Goal: Transaction & Acquisition: Purchase product/service

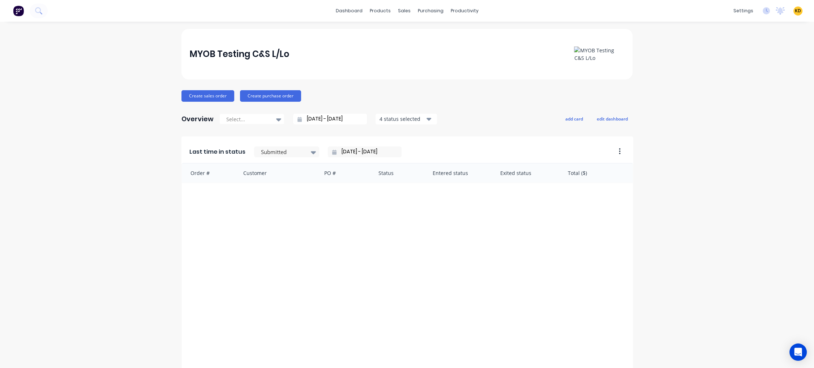
click at [726, 63] on link "Integrations" at bounding box center [704, 63] width 96 height 14
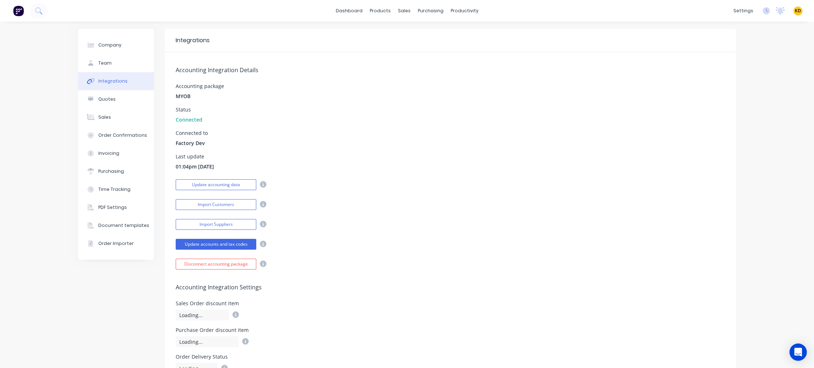
click at [482, 128] on div "Accounting Integration Details Accounting package MYOB Status Connected Connect…" at bounding box center [450, 160] width 571 height 217
click at [590, 147] on div "Accounting Integration Details Accounting package MYOB Status Connected Connect…" at bounding box center [450, 160] width 571 height 217
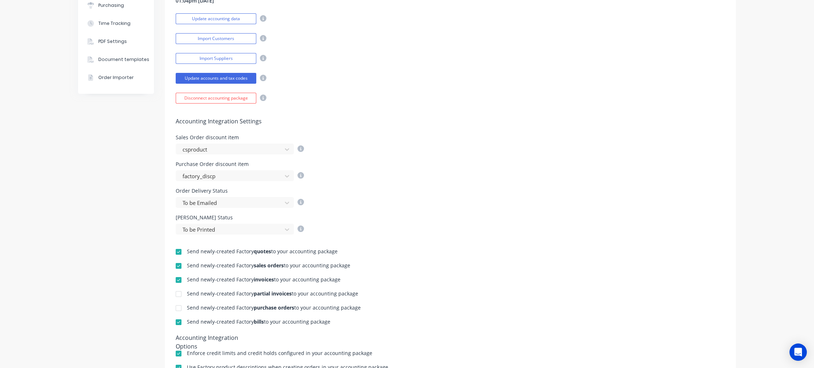
scroll to position [283, 0]
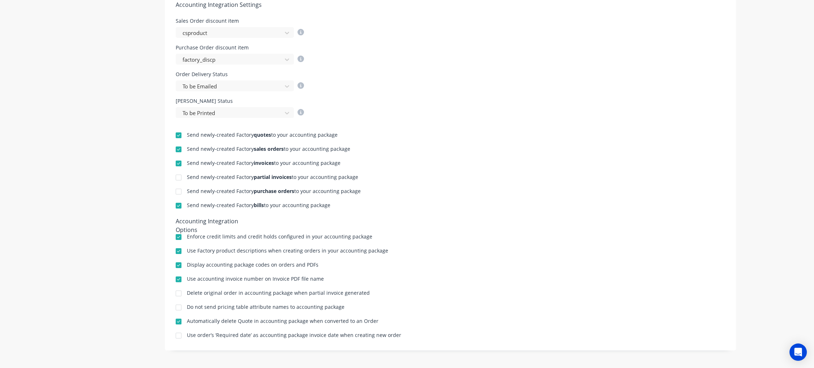
click at [175, 135] on div at bounding box center [178, 135] width 14 height 14
click at [511, 137] on div "Send newly-created Factory quotes to your accounting package" at bounding box center [450, 136] width 549 height 7
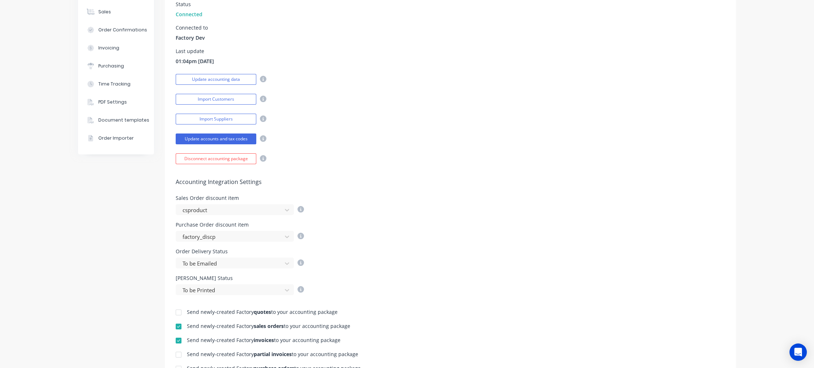
scroll to position [0, 0]
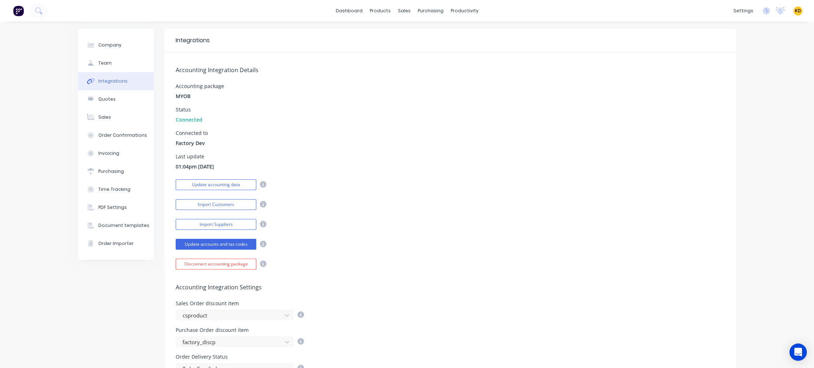
click at [515, 107] on div "Status Connected" at bounding box center [450, 115] width 549 height 16
click at [555, 188] on div "Update accounting data" at bounding box center [450, 184] width 549 height 13
click at [130, 113] on button "Sales" at bounding box center [116, 117] width 76 height 18
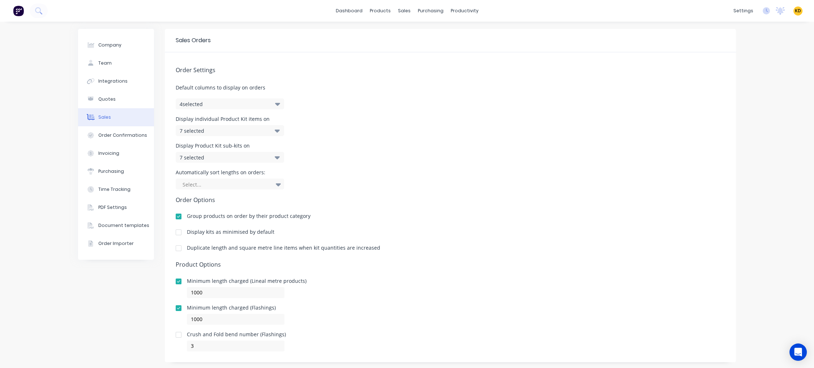
click at [250, 131] on div "7 selected" at bounding box center [222, 131] width 85 height 8
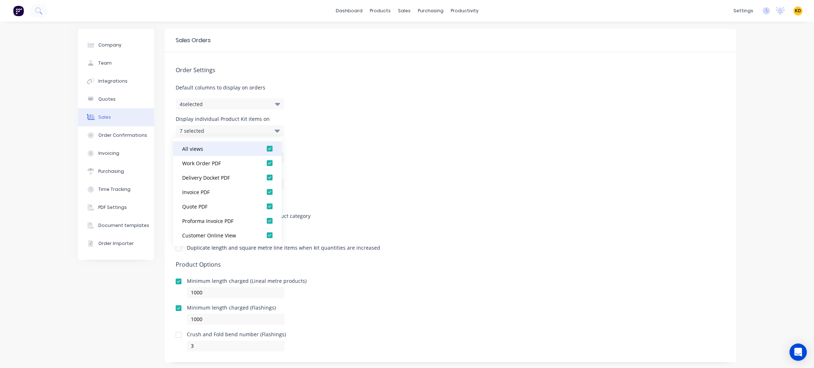
click at [266, 149] on div at bounding box center [269, 149] width 14 height 14
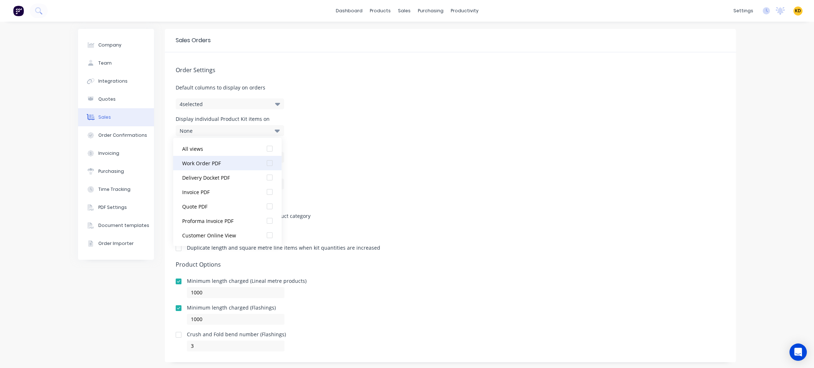
click at [264, 163] on div at bounding box center [269, 163] width 14 height 14
click at [476, 135] on div "Display individual Product Kit items on 1 selected" at bounding box center [450, 127] width 549 height 20
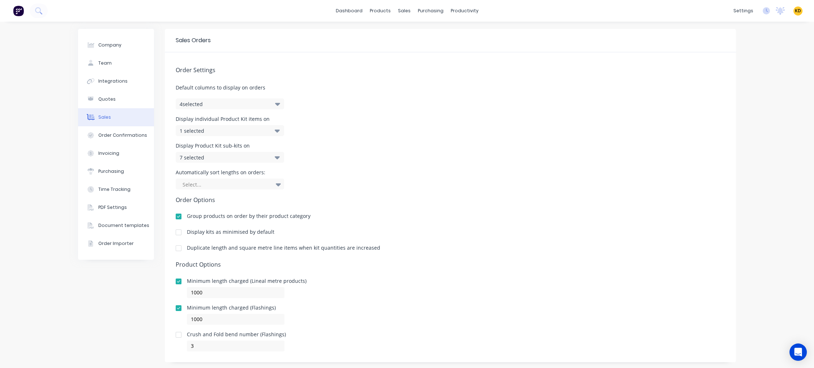
click at [224, 156] on div "7 selected" at bounding box center [222, 158] width 85 height 8
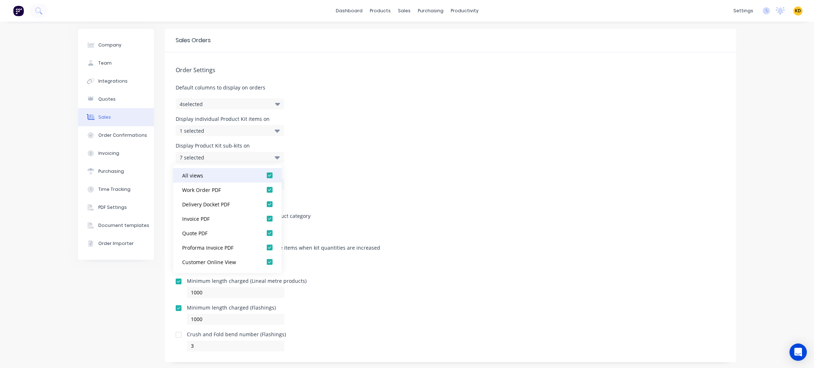
click at [262, 174] on div at bounding box center [269, 175] width 14 height 14
click at [263, 190] on div at bounding box center [269, 190] width 14 height 14
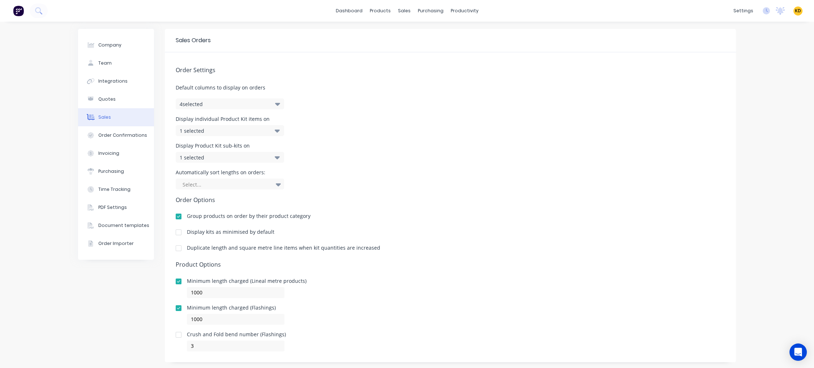
click at [448, 164] on div "Order Settings Default columns to display on orders 4 selected Display individu…" at bounding box center [450, 201] width 571 height 299
click at [233, 157] on div "1 selected" at bounding box center [222, 158] width 85 height 8
click at [409, 155] on div "Display Product Kit sub-kits on 1 selected" at bounding box center [450, 153] width 549 height 20
click at [384, 27] on link "Product Catalogue" at bounding box center [414, 34] width 96 height 14
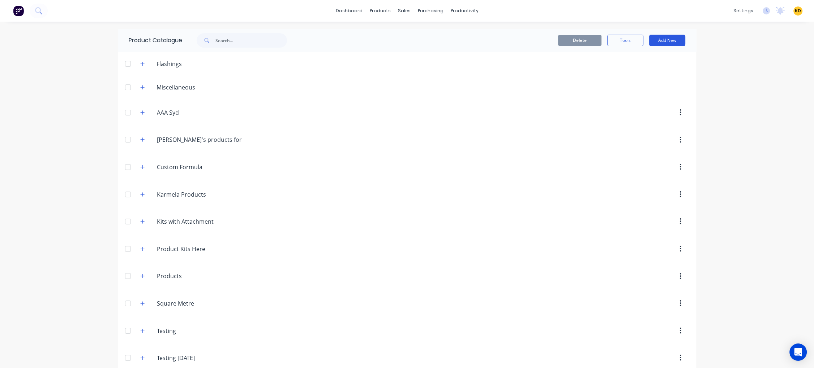
click at [665, 43] on button "Add New" at bounding box center [667, 41] width 36 height 12
click at [658, 101] on div "Product Kit" at bounding box center [651, 102] width 56 height 10
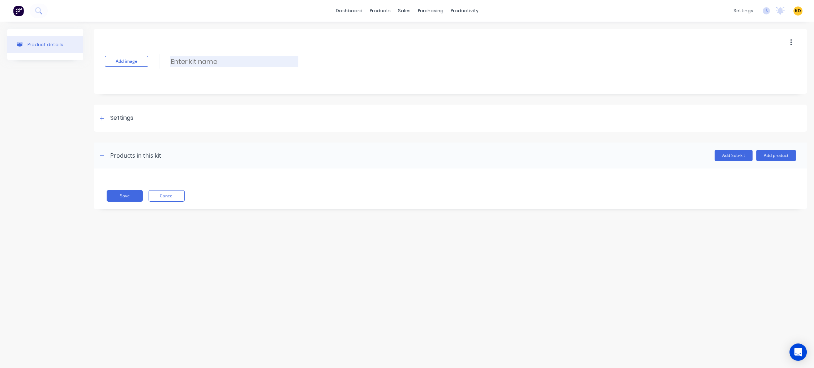
click at [235, 60] on input at bounding box center [234, 61] width 128 height 10
paste input "Profile cut triangles as per supplied dimensions"
type input "Profile cut triangles as per supplied dimensions"
click at [41, 129] on div "Product details" at bounding box center [45, 124] width 76 height 191
click at [782, 155] on button "Add product" at bounding box center [776, 156] width 40 height 12
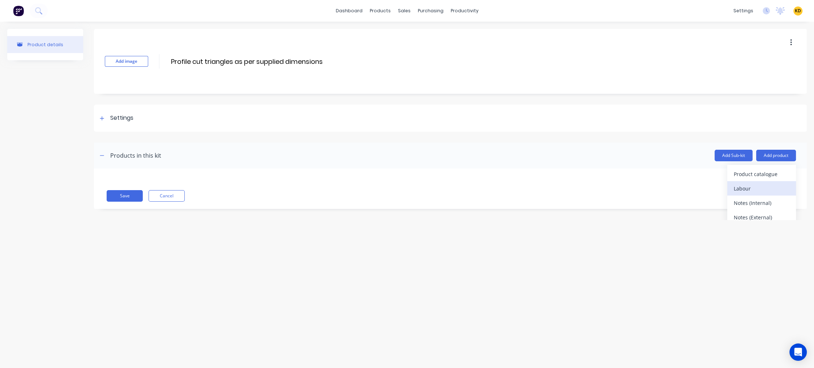
click at [767, 187] on div "Labour" at bounding box center [761, 189] width 56 height 10
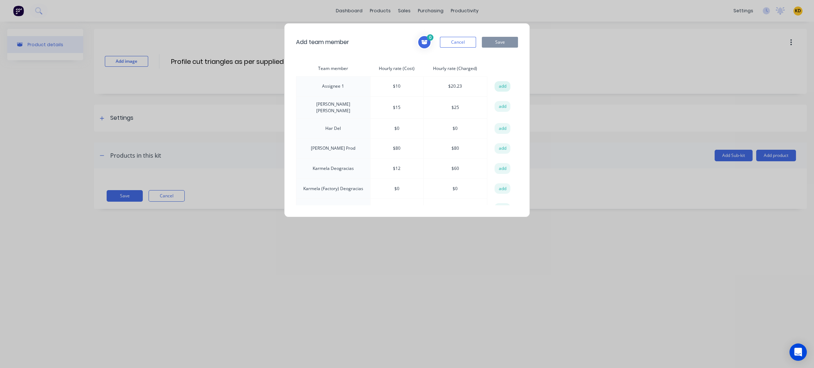
click at [500, 85] on button "add" at bounding box center [502, 86] width 16 height 11
click at [499, 105] on button "add" at bounding box center [502, 106] width 16 height 11
click at [500, 126] on button "add" at bounding box center [502, 128] width 16 height 11
click at [499, 146] on button "add" at bounding box center [502, 148] width 16 height 11
click at [495, 49] on div "4 Assignee 1 Hourly rate (Cost): $ 10 Hourly rate (Charged): $ 20.23 Billy Parr…" at bounding box center [467, 42] width 101 height 14
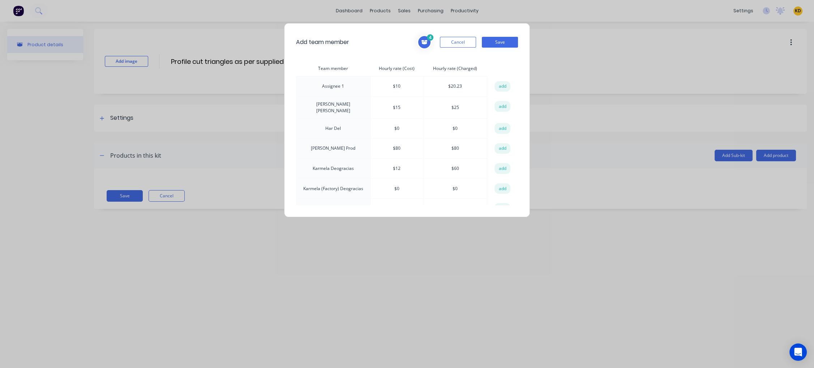
click at [496, 44] on button "Save" at bounding box center [500, 42] width 36 height 11
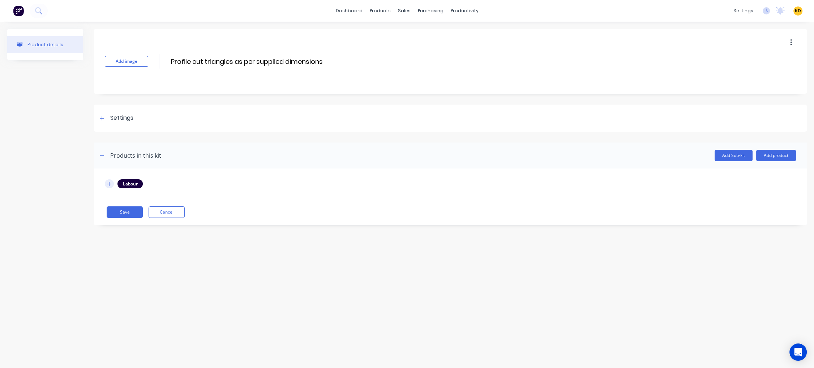
click at [111, 184] on icon "button" at bounding box center [109, 184] width 4 height 5
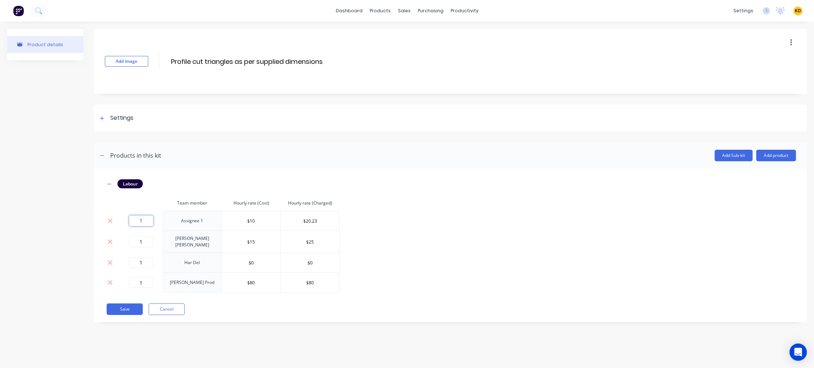
drag, startPoint x: 147, startPoint y: 219, endPoint x: 116, endPoint y: 218, distance: 31.1
click at [116, 218] on tr "1 Assignee 1 $10 $20.23" at bounding box center [222, 221] width 235 height 20
type input "0"
drag, startPoint x: 147, startPoint y: 236, endPoint x: 143, endPoint y: 254, distance: 18.1
click at [132, 237] on input "1" at bounding box center [141, 242] width 24 height 11
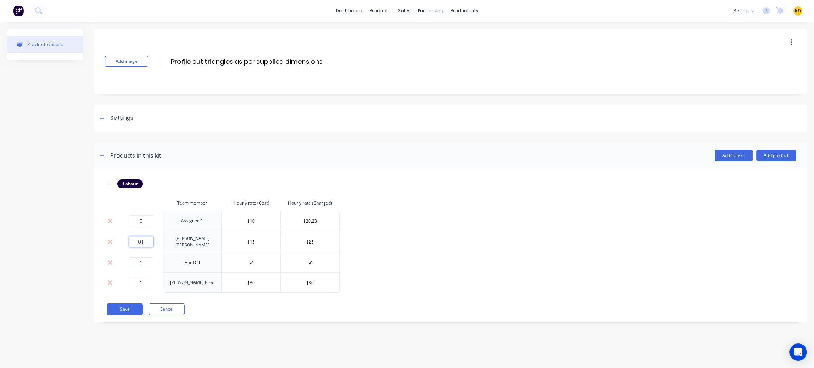
drag, startPoint x: 137, startPoint y: 240, endPoint x: 146, endPoint y: 259, distance: 21.0
click at [130, 240] on input "01" at bounding box center [141, 242] width 24 height 11
type input "0"
drag, startPoint x: 146, startPoint y: 266, endPoint x: 142, endPoint y: 265, distance: 3.7
click at [142, 265] on td "1" at bounding box center [140, 263] width 43 height 20
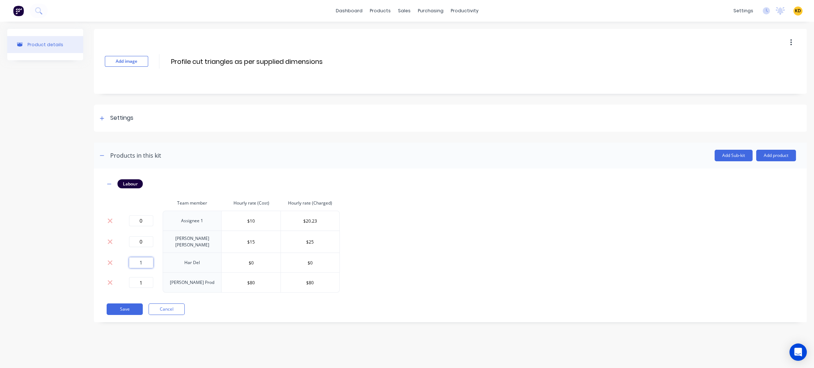
drag, startPoint x: 145, startPoint y: 263, endPoint x: 125, endPoint y: 261, distance: 20.0
click at [125, 261] on div "1" at bounding box center [141, 263] width 38 height 11
type input "0"
drag, startPoint x: 130, startPoint y: 281, endPoint x: 76, endPoint y: 276, distance: 54.1
click at [96, 278] on div "Labour Team member Hourly rate (Cost) Hourly rate (Charged) 0 Assignee 1 $10 $2…" at bounding box center [450, 246] width 712 height 154
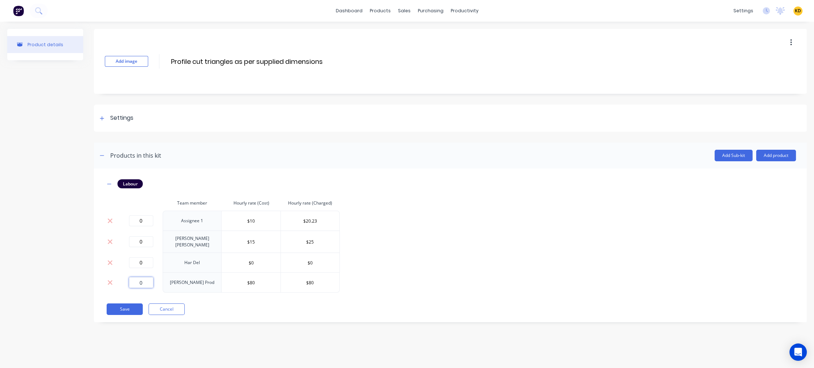
type input "0"
click at [54, 258] on div "Product details" at bounding box center [45, 181] width 76 height 305
click at [219, 64] on input "Profile cut triangles as per supplied dimensions" at bounding box center [247, 61] width 154 height 10
click at [159, 125] on div "Settings" at bounding box center [450, 118] width 712 height 27
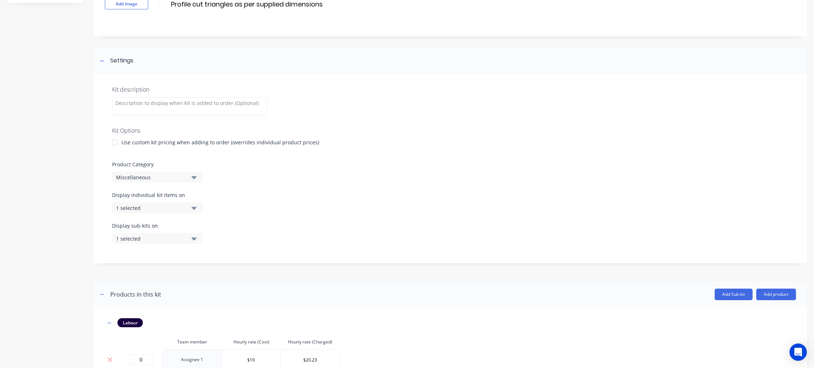
scroll to position [118, 0]
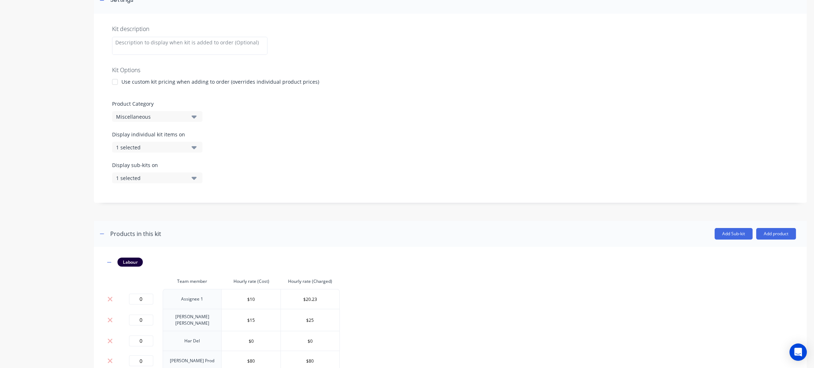
click at [151, 115] on div "Miscellaneous" at bounding box center [151, 117] width 70 height 8
click at [158, 217] on div "Testing [DATE]" at bounding box center [166, 221] width 108 height 14
click at [43, 190] on div "Product details" at bounding box center [45, 161] width 76 height 501
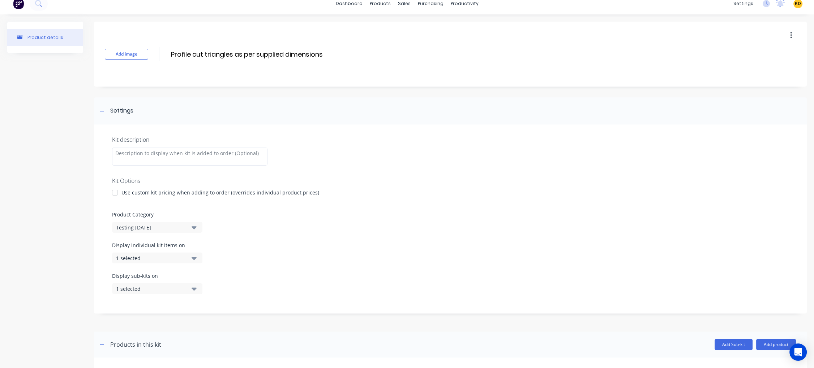
scroll to position [0, 0]
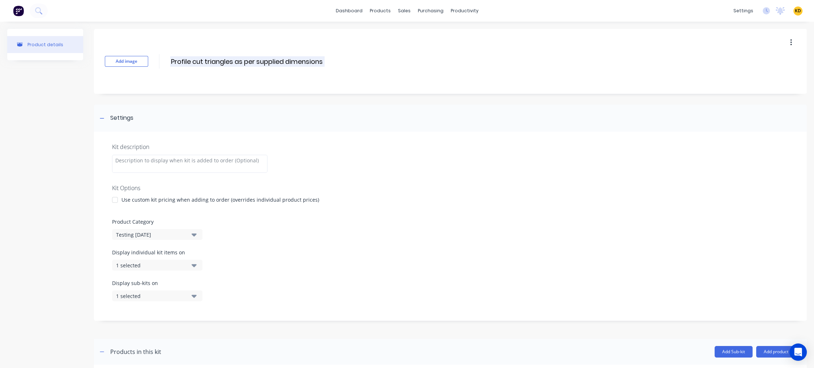
click at [198, 64] on input "Profile cut triangles as per supplied dimensions" at bounding box center [247, 61] width 154 height 10
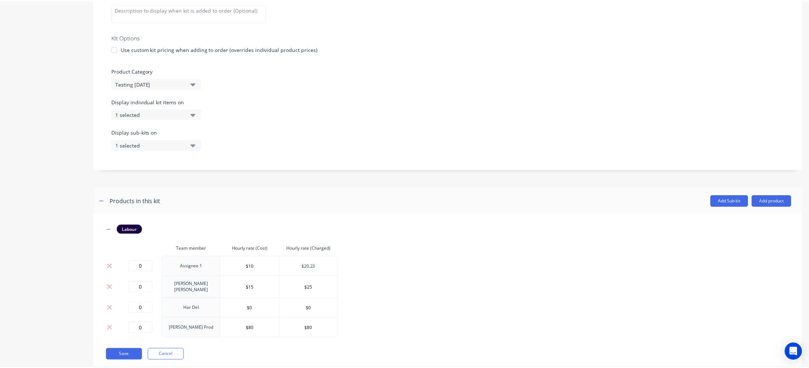
scroll to position [166, 0]
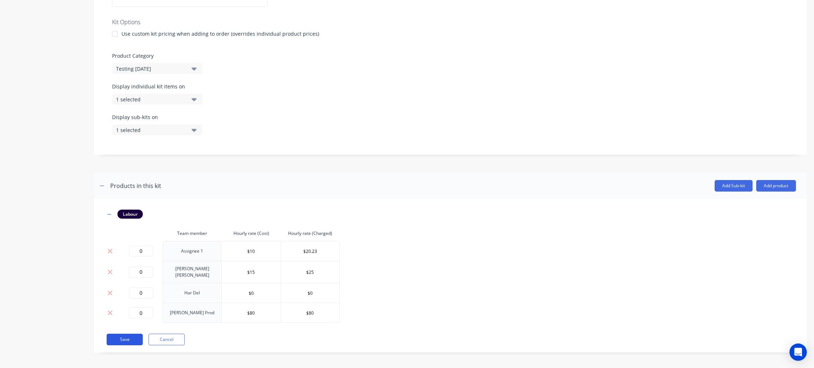
click at [117, 301] on button "Save" at bounding box center [125, 340] width 36 height 12
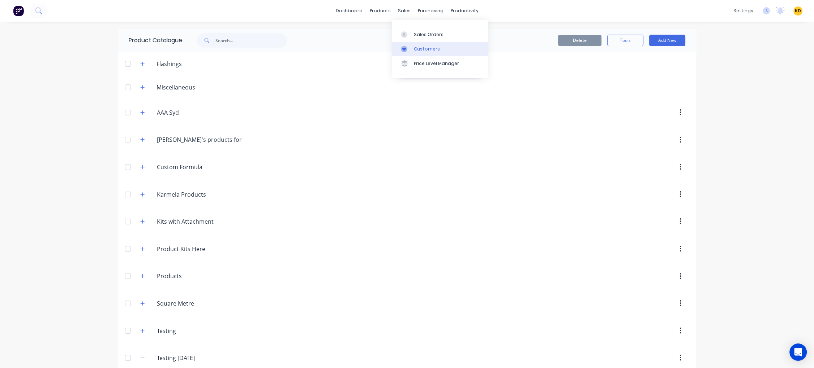
click at [419, 53] on link "Customers" at bounding box center [440, 49] width 96 height 14
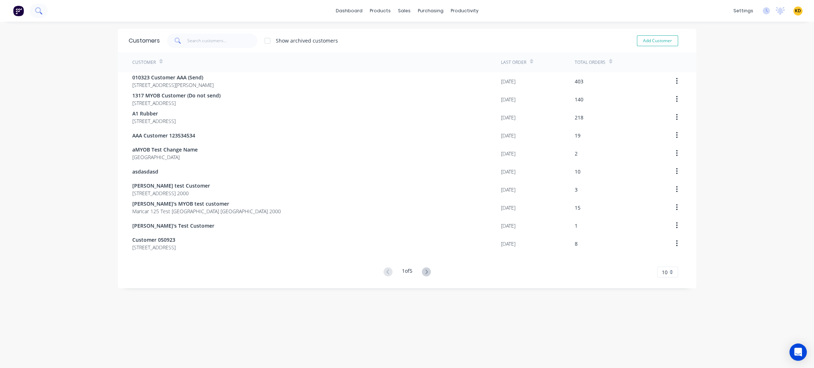
click at [44, 11] on button at bounding box center [39, 11] width 18 height 14
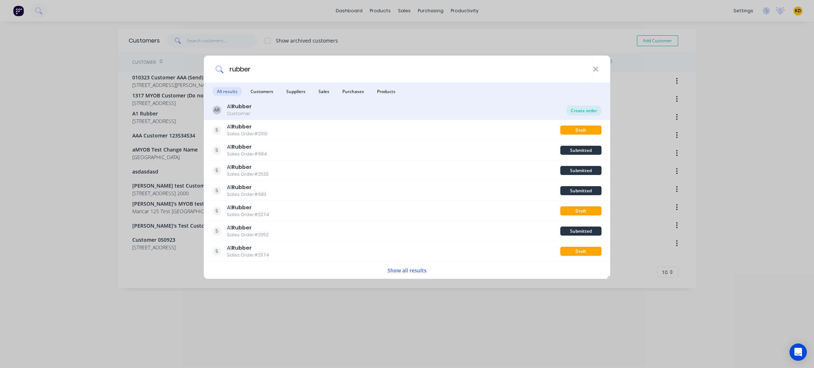
type input "rubber"
click at [579, 112] on div "Create order" at bounding box center [583, 110] width 35 height 10
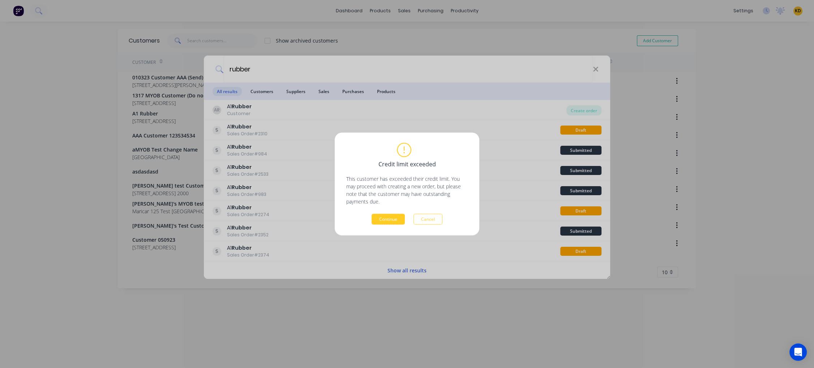
click at [392, 223] on button "Continue" at bounding box center [387, 219] width 33 height 11
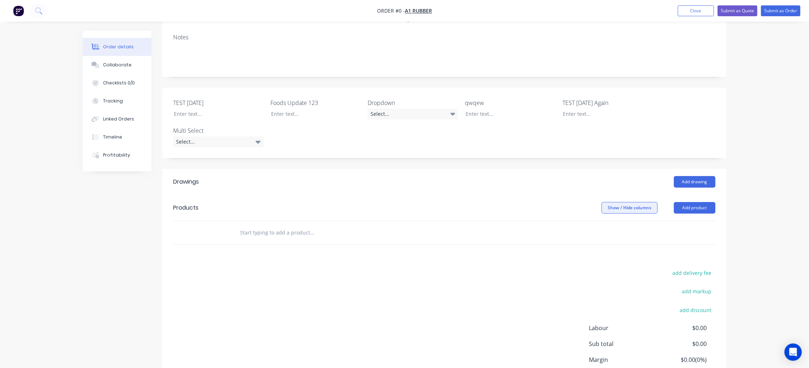
scroll to position [171, 0]
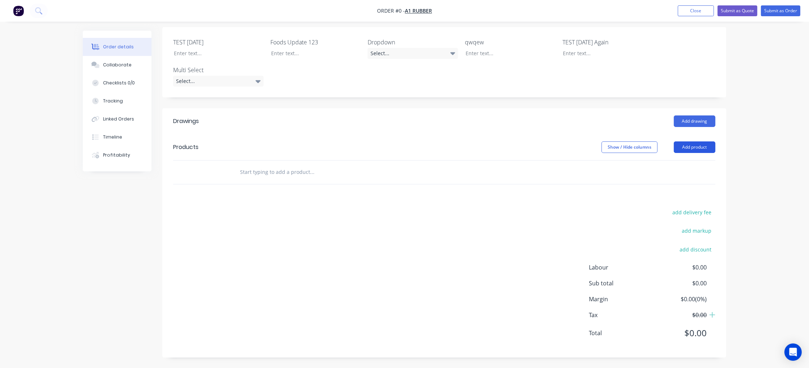
click at [696, 145] on button "Add product" at bounding box center [694, 148] width 42 height 12
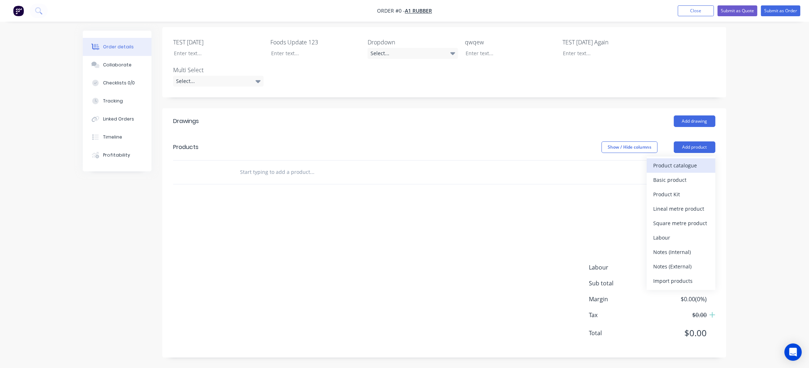
click at [697, 162] on div "Product catalogue" at bounding box center [681, 165] width 56 height 10
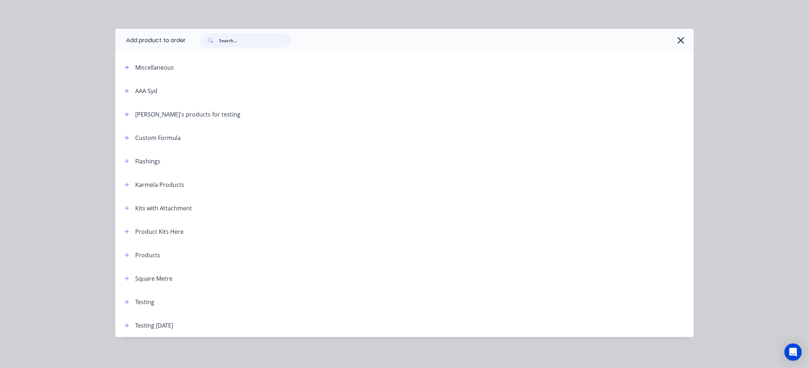
click at [243, 40] on input "text" at bounding box center [255, 40] width 72 height 14
paste input "Profile cut triangles as per supplied dimensions"
type input "Profile cut triangles as per supplied dimensions"
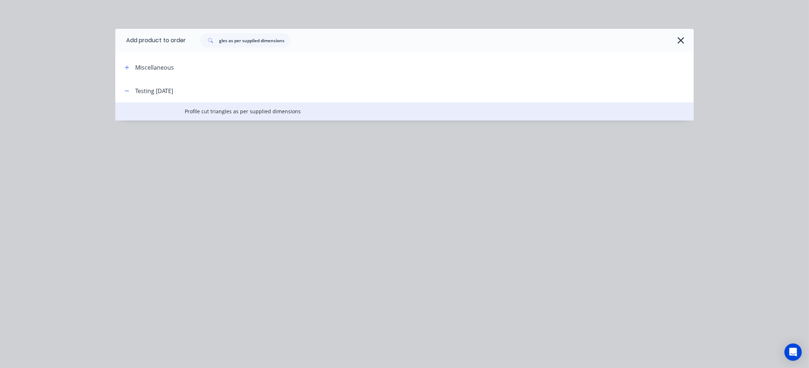
click at [234, 111] on span "Profile cut triangles as per supplied dimensions" at bounding box center [388, 112] width 407 height 8
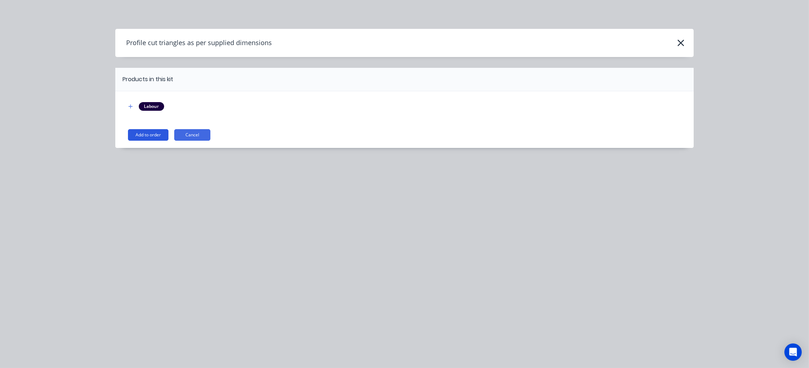
click at [143, 129] on button "Add to order" at bounding box center [148, 135] width 40 height 12
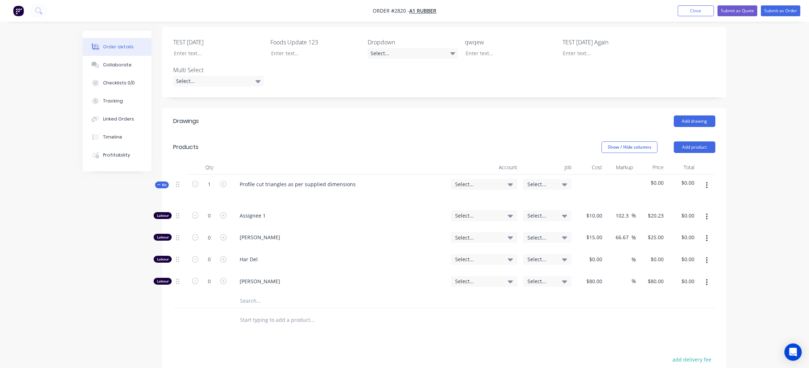
click at [109, 248] on div "Created by Karmela (Factory) Created 05/09/25 Required 05/09/25 Assigned to Add…" at bounding box center [404, 188] width 643 height 656
click at [215, 181] on input "1" at bounding box center [209, 184] width 19 height 11
type input "320"
click at [204, 221] on div "0" at bounding box center [208, 217] width 43 height 22
click at [207, 220] on input "0" at bounding box center [209, 216] width 19 height 11
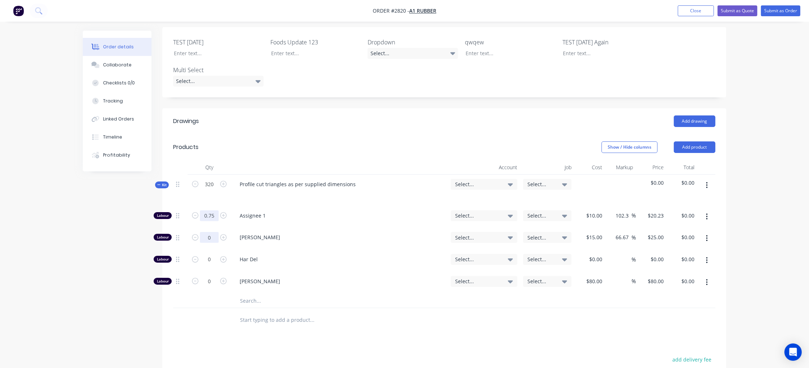
type input "0.75"
type input "$15.17"
click at [207, 237] on input "0" at bounding box center [209, 237] width 19 height 11
type input "5"
type input "$125.00"
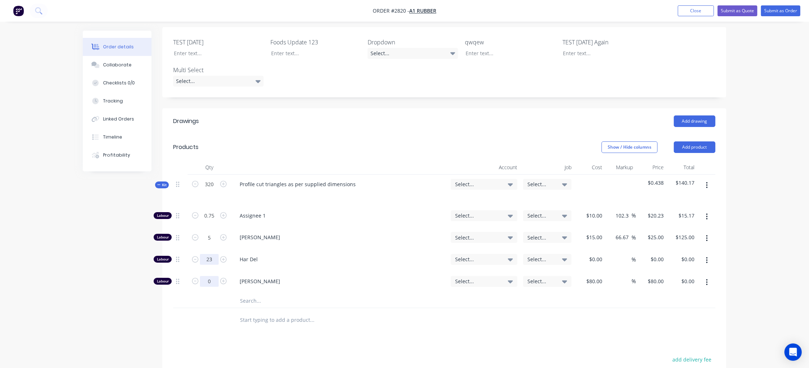
type input "23"
click at [207, 282] on input "0" at bounding box center [209, 281] width 19 height 11
drag, startPoint x: 201, startPoint y: 280, endPoint x: 210, endPoint y: 281, distance: 9.4
click at [210, 281] on input "0" at bounding box center [209, 281] width 19 height 11
type input "5"
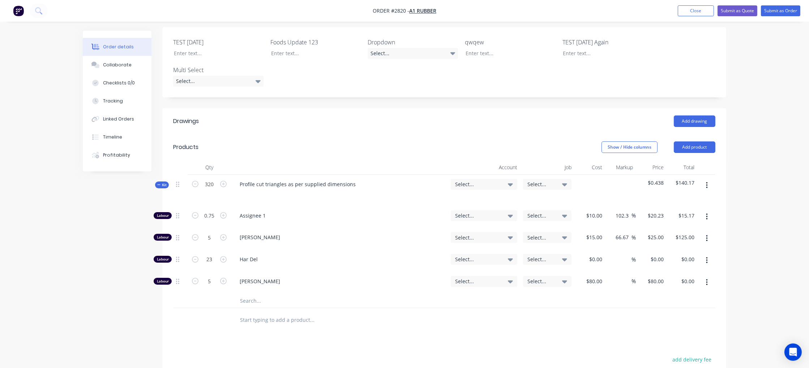
type input "$400.00"
click at [220, 301] on div "Drawings Add drawing Products Show / Hide columns Add product Qty Account Job C…" at bounding box center [444, 306] width 564 height 397
click at [760, 116] on div "Order details Collaborate Checklists 0/0 Tracking Linked Orders Timeline Profit…" at bounding box center [404, 172] width 809 height 687
click at [701, 8] on button "Close" at bounding box center [695, 10] width 36 height 11
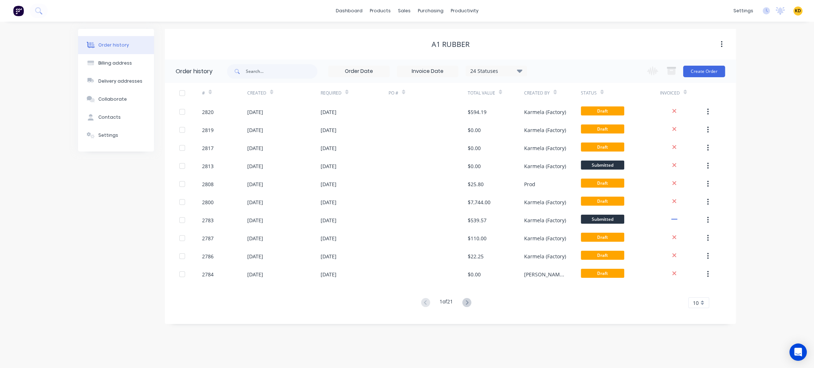
click at [795, 10] on span "KD" at bounding box center [797, 11] width 6 height 7
click at [755, 89] on button "Sign out" at bounding box center [753, 90] width 96 height 14
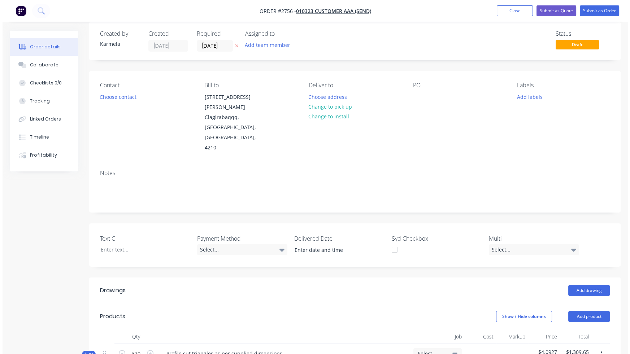
scroll to position [118, 0]
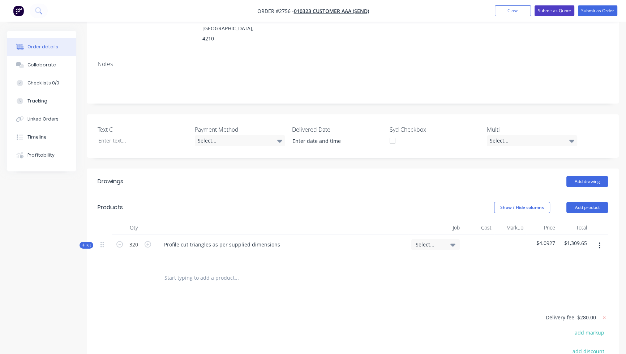
click at [554, 8] on button "Submit as Quote" at bounding box center [554, 10] width 40 height 11
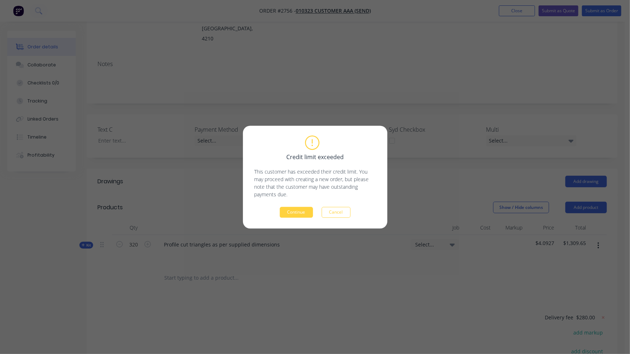
click at [298, 218] on div "Credit limit exceeded This customer has exceeded their credit limit. You may pr…" at bounding box center [315, 177] width 145 height 103
click at [302, 213] on button "Continue" at bounding box center [296, 212] width 33 height 11
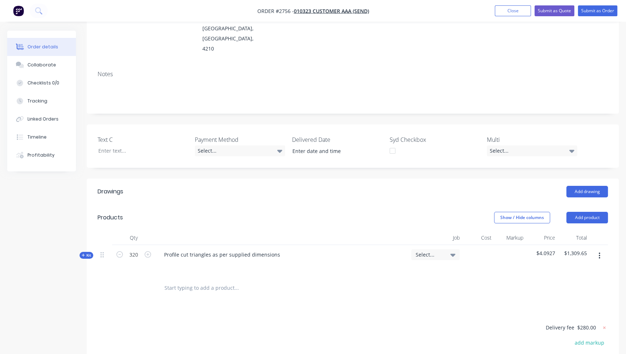
scroll to position [108, 0]
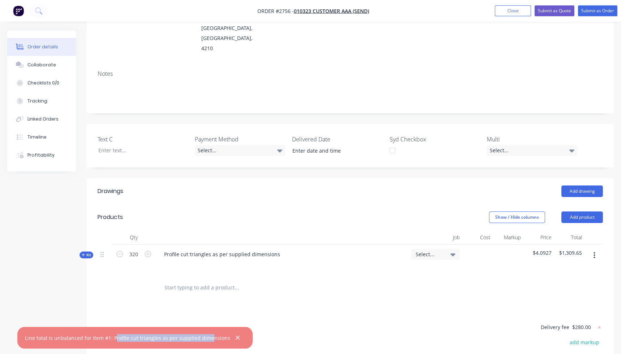
drag, startPoint x: 113, startPoint y: 338, endPoint x: 206, endPoint y: 339, distance: 92.5
click at [206, 339] on div "Line total is unbalanced for item #1: Profile cut triangles as per supplied dim…" at bounding box center [127, 339] width 205 height 8
click at [72, 278] on div "Created by Karmela Created 05/09/25 Required 05/09/25 Assigned to Add team memb…" at bounding box center [310, 201] width 606 height 558
drag, startPoint x: 22, startPoint y: 338, endPoint x: 208, endPoint y: 346, distance: 186.6
click at [208, 346] on div "Line total is unbalanced for item #1: Profile cut triangles as per supplied dim…" at bounding box center [134, 338] width 235 height 22
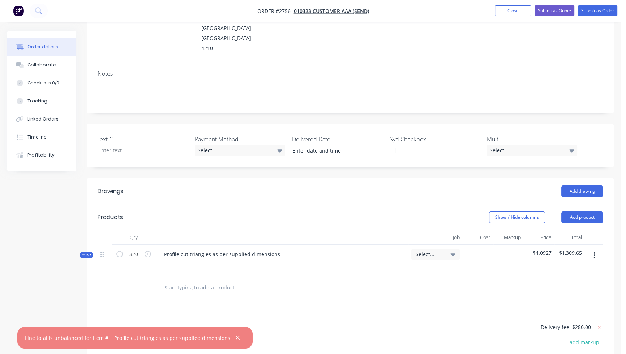
click at [37, 254] on div "Created by Karmela Created 05/09/25 Required 05/09/25 Assigned to Add team memb…" at bounding box center [310, 201] width 606 height 558
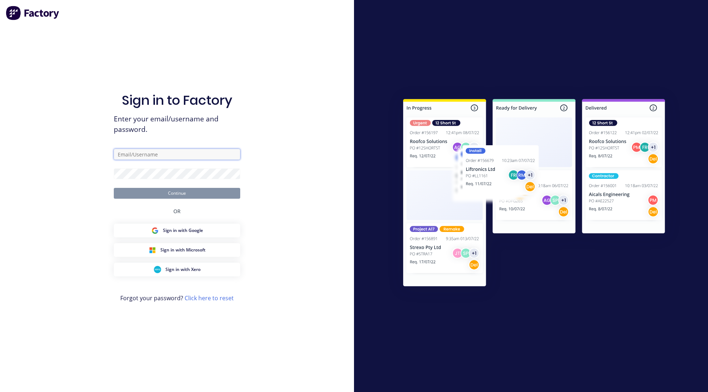
click at [178, 155] on input "text" at bounding box center [177, 154] width 126 height 11
paste input "karmela+default@factory.app"
type input "karmela+default@factory.app"
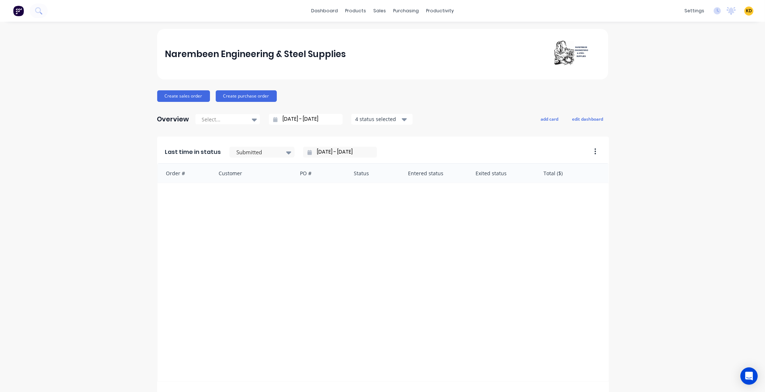
click at [362, 32] on link "Product Catalogue" at bounding box center [389, 34] width 96 height 14
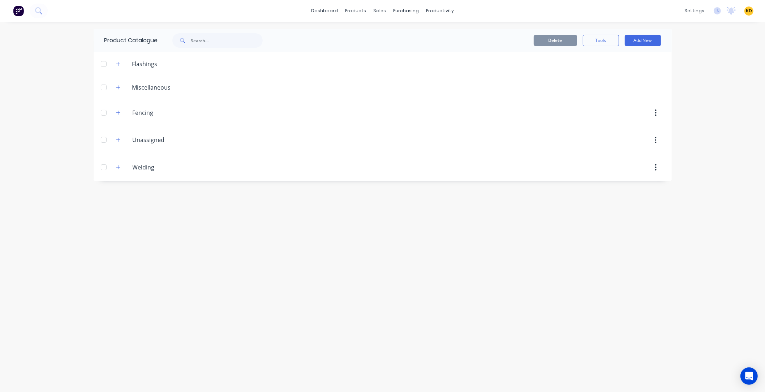
click at [123, 164] on div "Welding Welding" at bounding box center [166, 167] width 113 height 13
click at [117, 167] on icon "button" at bounding box center [118, 167] width 4 height 5
click at [120, 143] on button "button" at bounding box center [118, 139] width 9 height 9
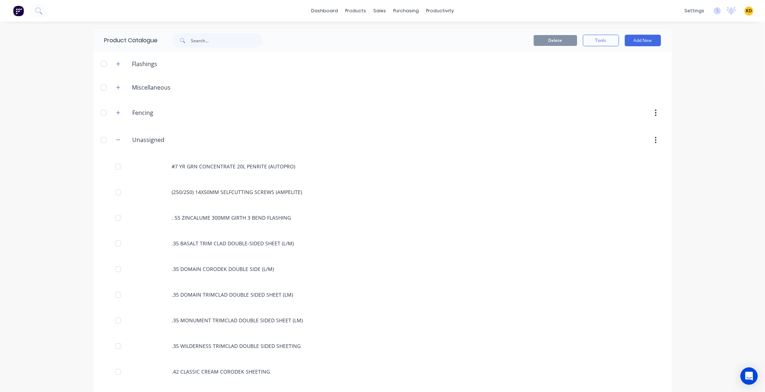
click at [116, 113] on icon "button" at bounding box center [118, 112] width 4 height 5
click at [116, 85] on icon "button" at bounding box center [118, 87] width 4 height 5
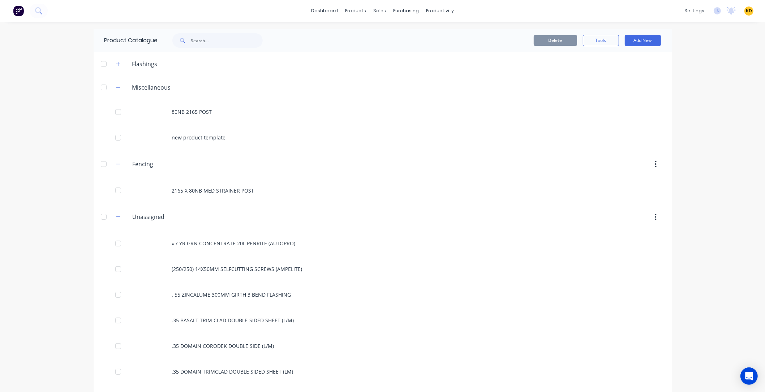
click at [116, 88] on icon "button" at bounding box center [118, 87] width 4 height 5
click at [116, 60] on button "button" at bounding box center [118, 63] width 9 height 9
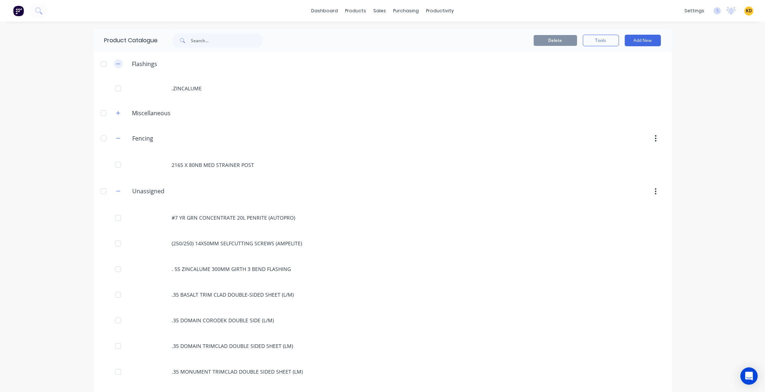
click at [116, 60] on button "button" at bounding box center [118, 63] width 9 height 9
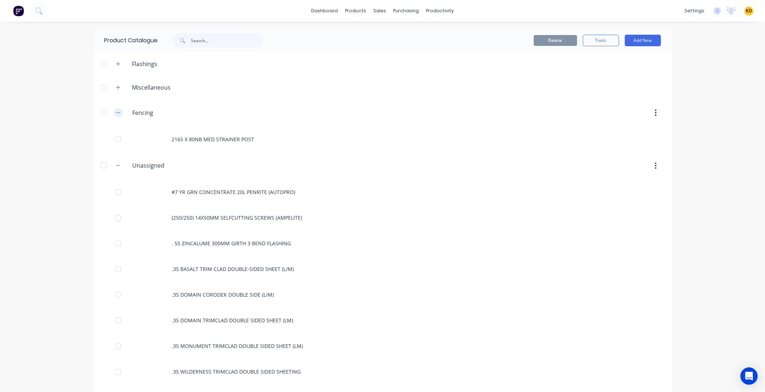
click at [116, 113] on icon "button" at bounding box center [118, 112] width 4 height 5
click at [69, 180] on div "dashboard products sales purchasing productivity dashboard products Product Cat…" at bounding box center [382, 196] width 765 height 392
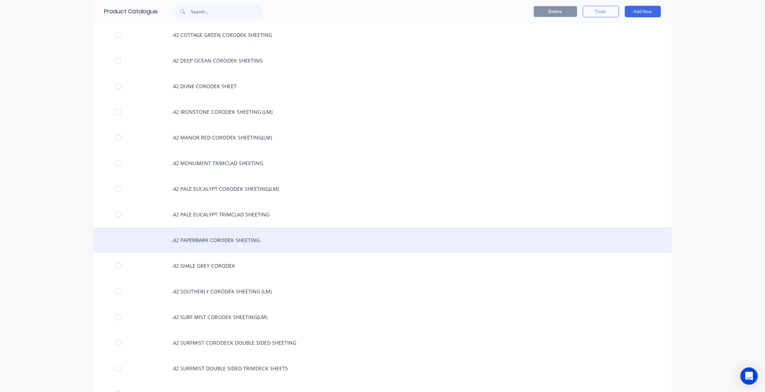
click at [275, 241] on div ".42 PAPERBARK CORODEK SHEETING" at bounding box center [383, 240] width 578 height 26
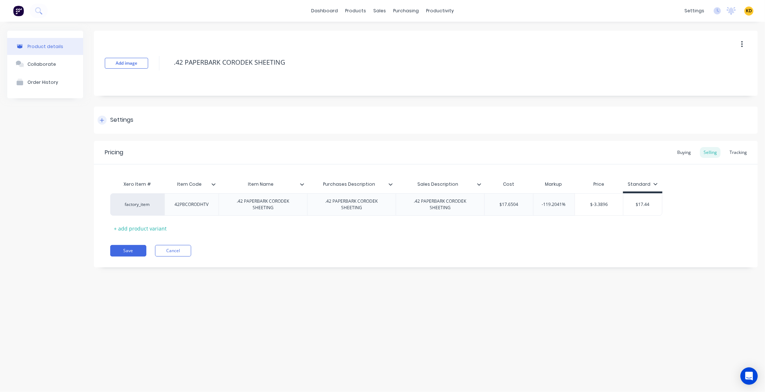
click at [144, 123] on div "Settings" at bounding box center [426, 120] width 664 height 27
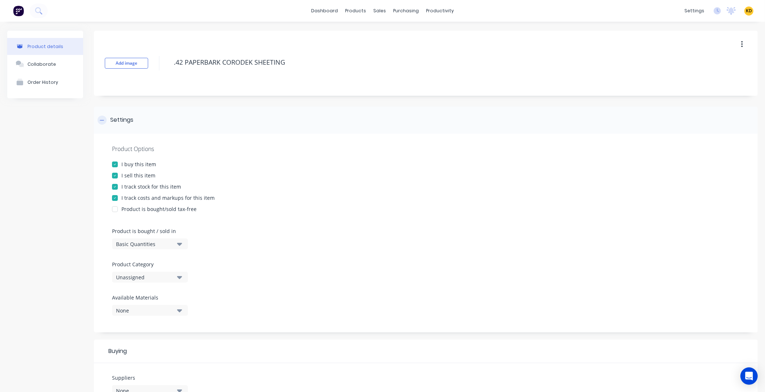
click at [116, 117] on div "Settings" at bounding box center [121, 120] width 23 height 9
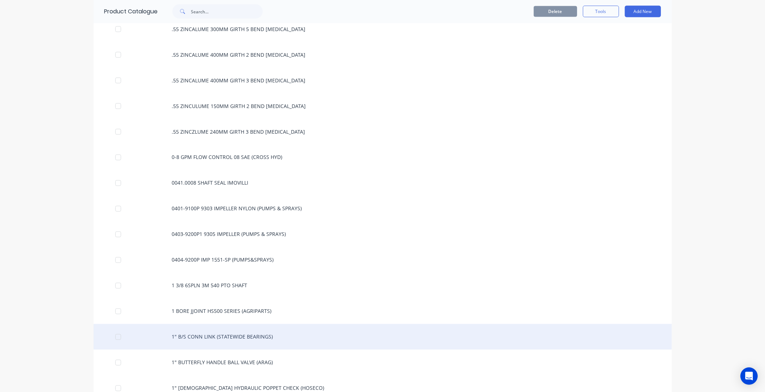
scroll to position [1301, 0]
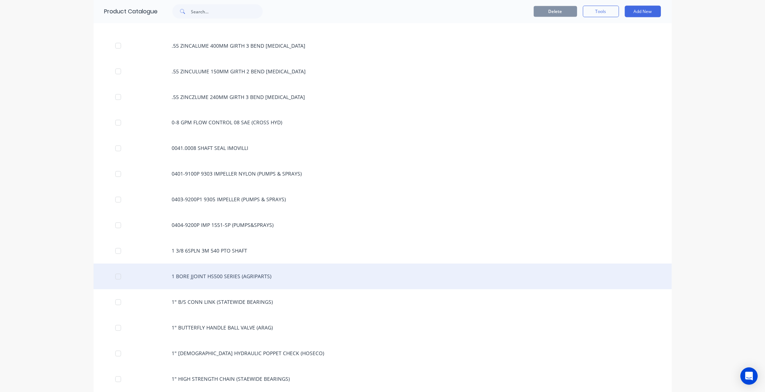
click at [207, 270] on div "1 BORE JJOINT HS500 SERIES (AGRIPARTS)" at bounding box center [383, 277] width 578 height 26
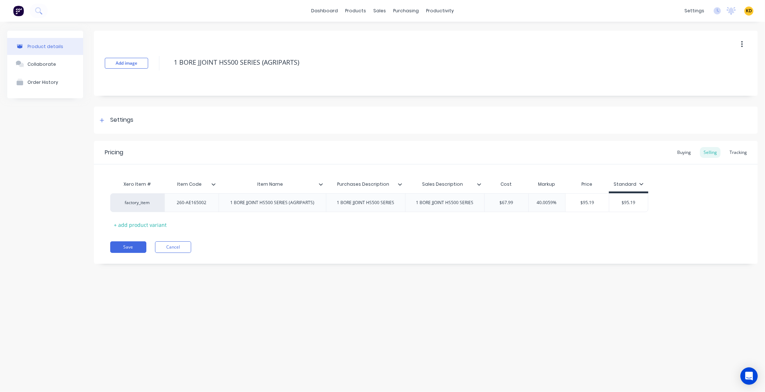
type textarea "x"
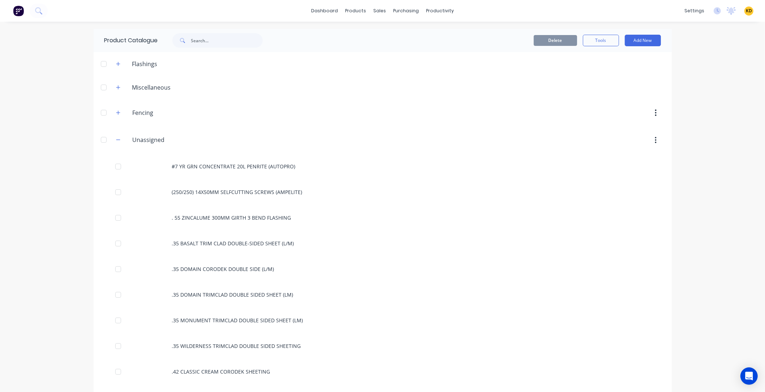
click at [708, 12] on span "KD" at bounding box center [749, 11] width 6 height 7
click at [708, 92] on button "Sign out" at bounding box center [704, 90] width 96 height 14
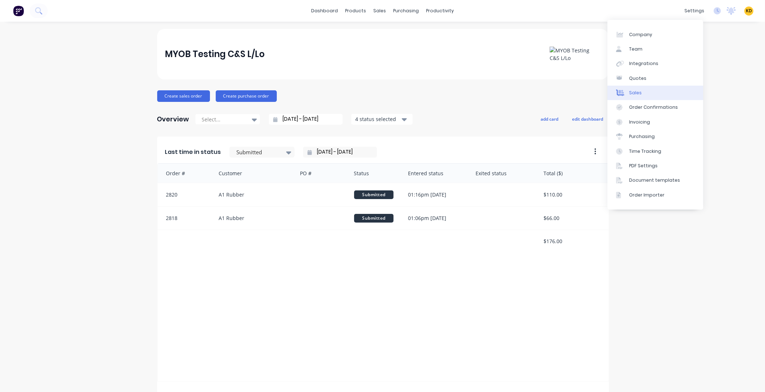
click at [660, 96] on link "Sales" at bounding box center [655, 93] width 96 height 14
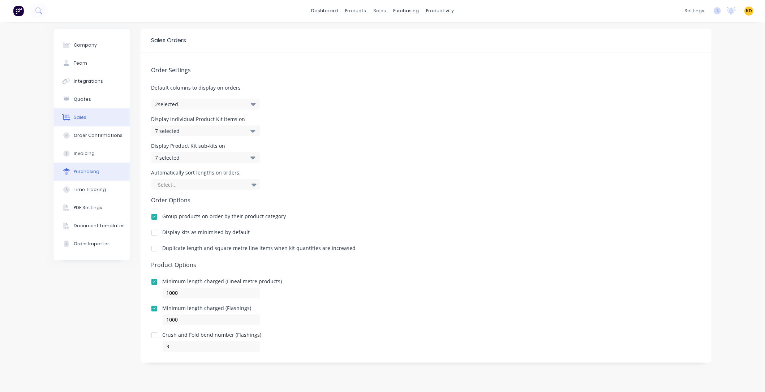
click at [86, 174] on div "Purchasing" at bounding box center [87, 171] width 26 height 7
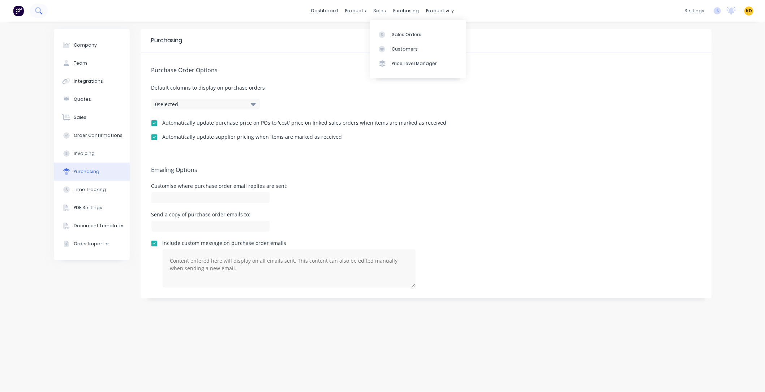
click at [44, 11] on button at bounding box center [39, 11] width 18 height 14
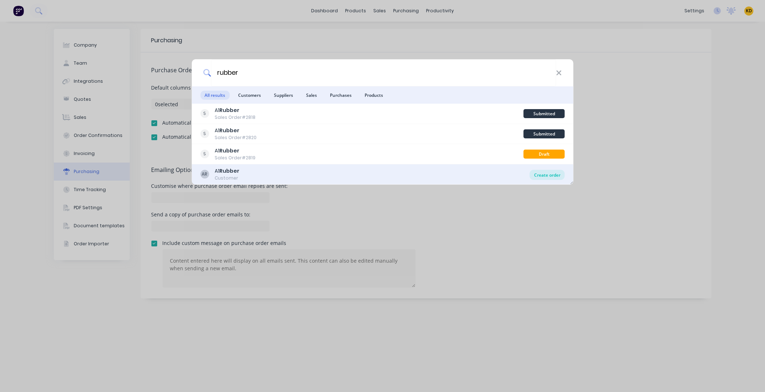
type input "rubber"
click at [546, 176] on div "Create order" at bounding box center [547, 175] width 35 height 10
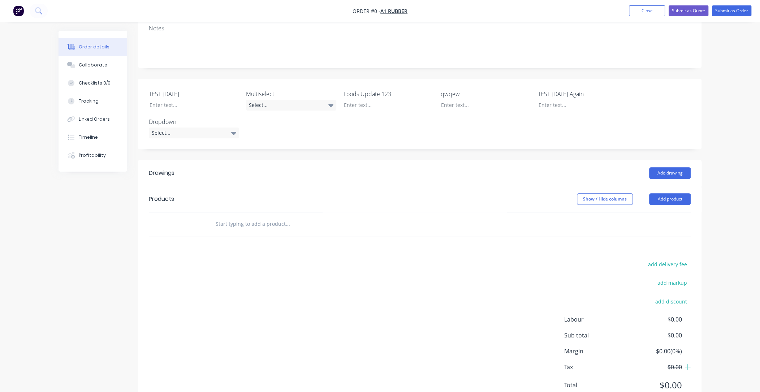
scroll to position [147, 0]
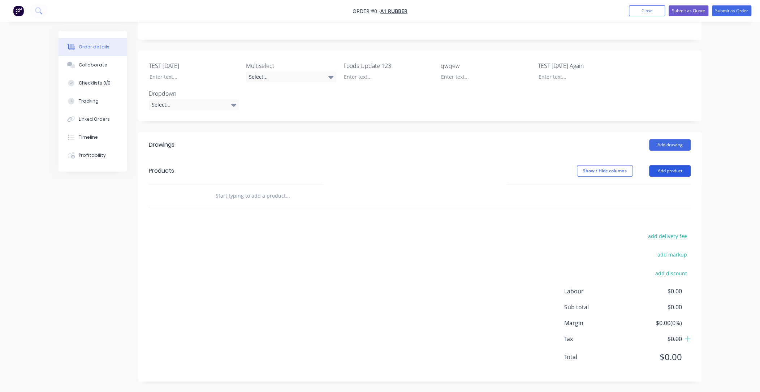
click at [664, 172] on button "Add product" at bounding box center [670, 171] width 42 height 12
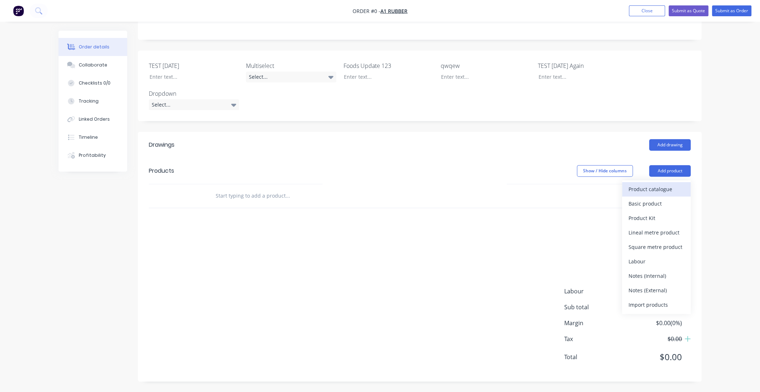
click at [664, 182] on button "Product catalogue" at bounding box center [656, 189] width 69 height 14
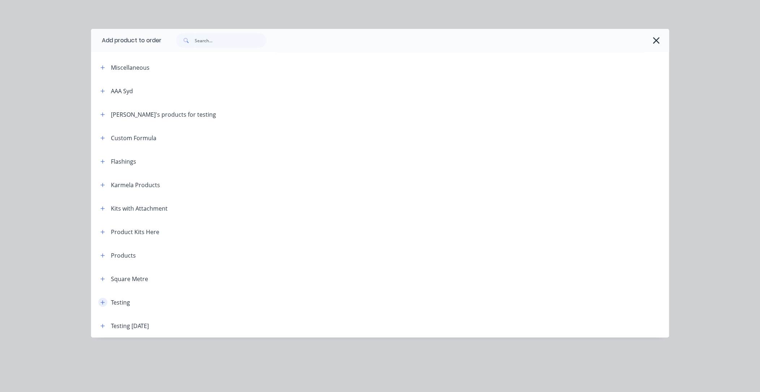
click at [104, 303] on icon "button" at bounding box center [102, 302] width 4 height 5
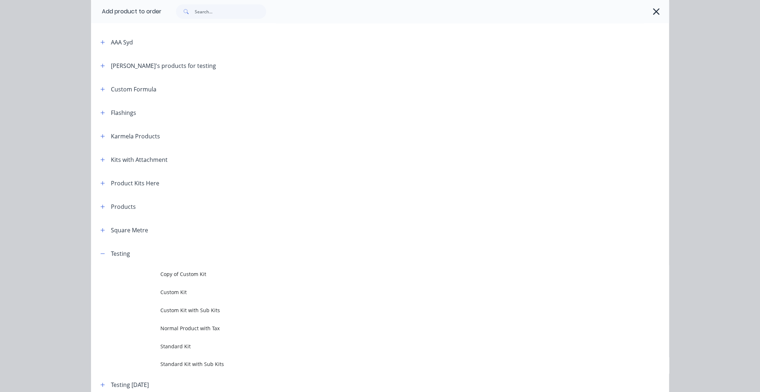
scroll to position [85, 0]
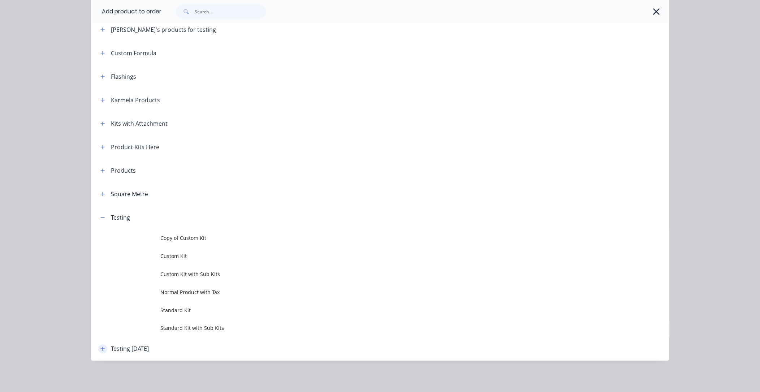
click at [100, 347] on icon "button" at bounding box center [102, 348] width 4 height 5
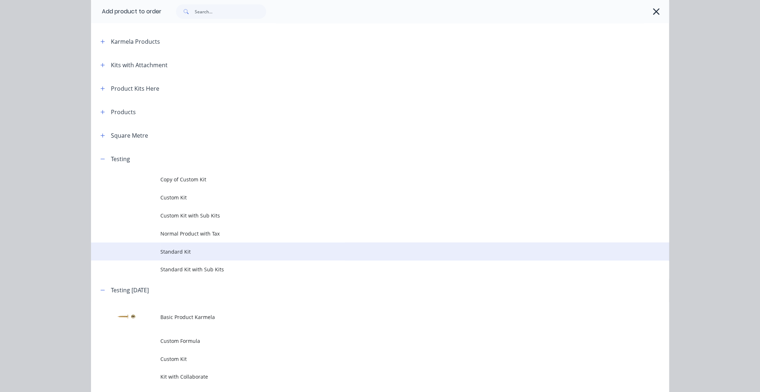
scroll to position [241, 0]
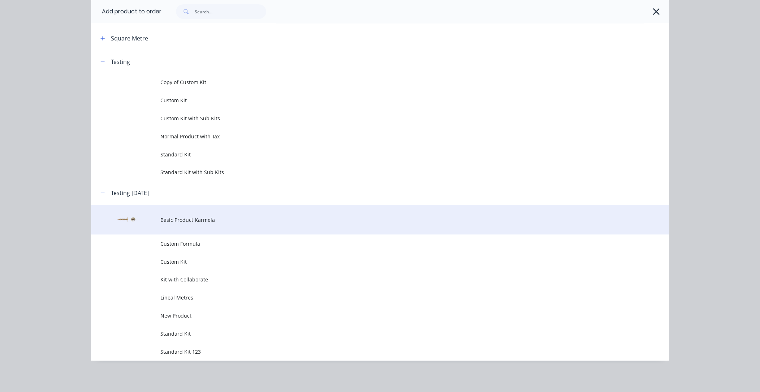
click at [231, 217] on span "Basic Product Karmela" at bounding box center [363, 220] width 407 height 8
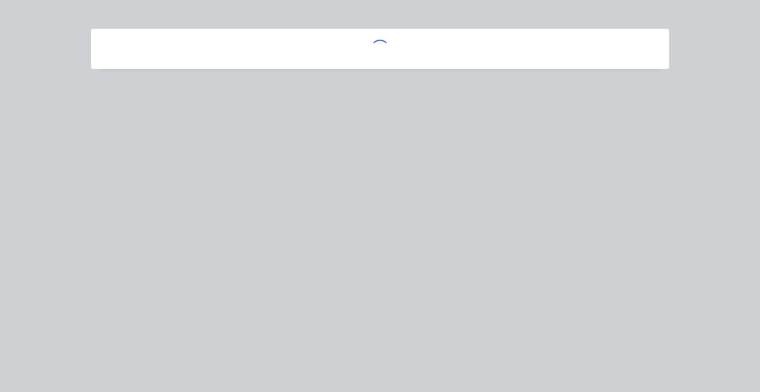
scroll to position [0, 0]
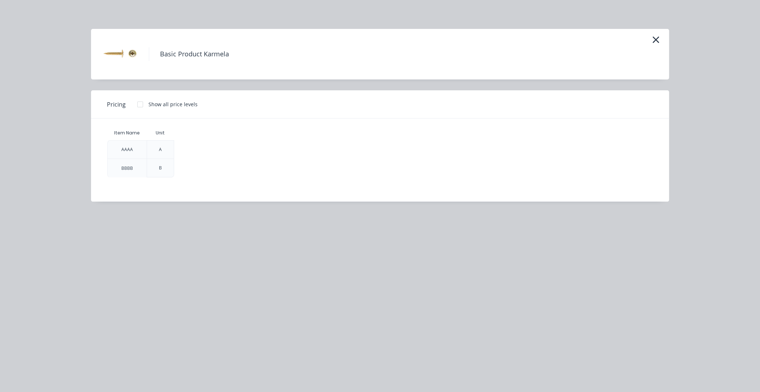
click at [137, 100] on div at bounding box center [140, 104] width 14 height 14
click at [190, 145] on div "$0.00" at bounding box center [193, 150] width 39 height 18
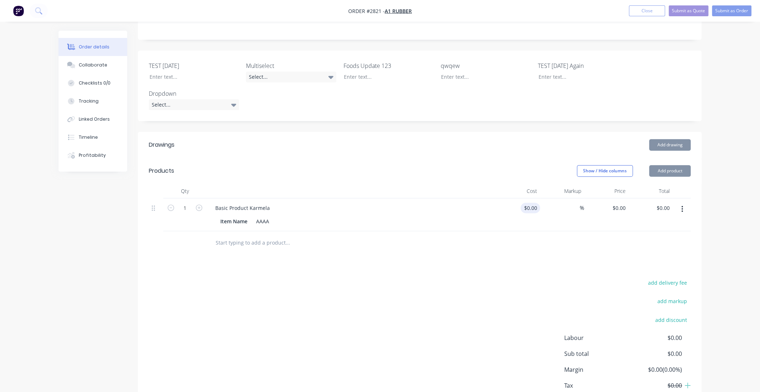
click at [535, 208] on input "$0.00" at bounding box center [531, 208] width 17 height 10
type input "$20.00"
click at [534, 270] on div "Drawings Add drawing Products Show / Hide columns Add product Qty Cost Markup P…" at bounding box center [420, 280] width 564 height 296
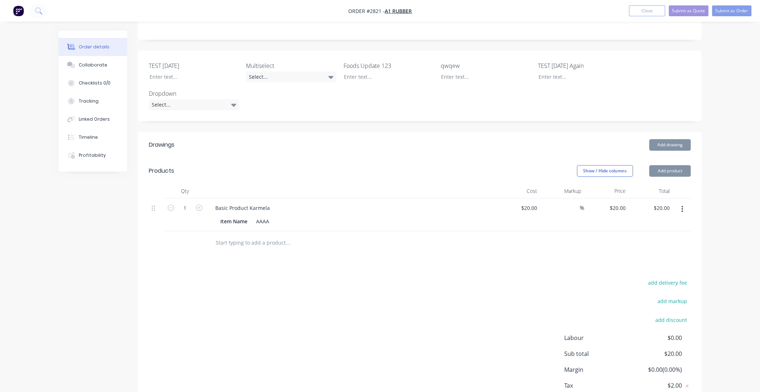
click at [609, 250] on div at bounding box center [420, 242] width 542 height 23
click at [726, 12] on button "Submit as Order" at bounding box center [731, 10] width 39 height 11
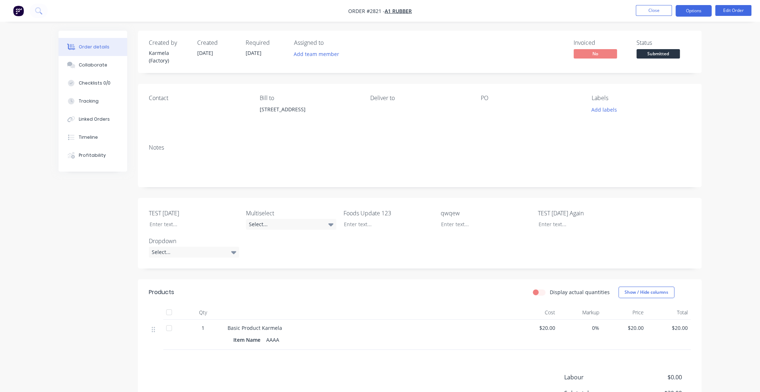
click at [690, 11] on button "Options" at bounding box center [694, 11] width 36 height 12
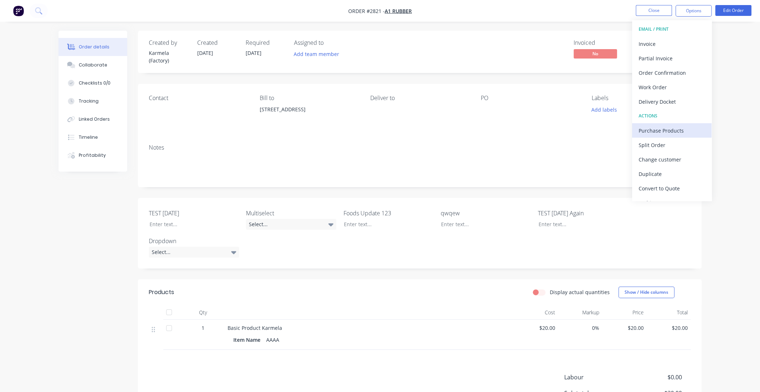
click at [662, 133] on div "Purchase Products" at bounding box center [672, 130] width 66 height 10
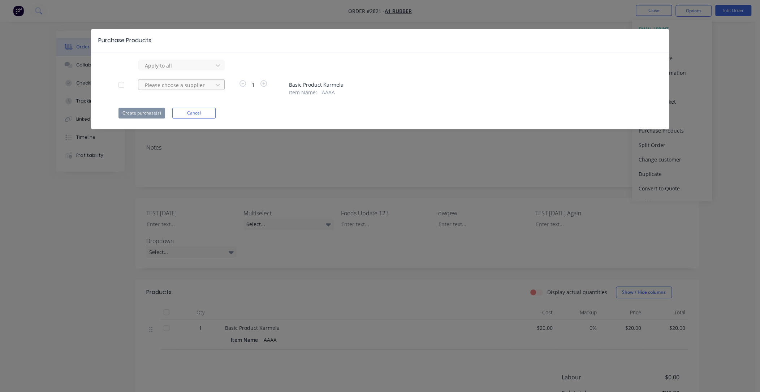
click at [167, 86] on div at bounding box center [176, 85] width 65 height 9
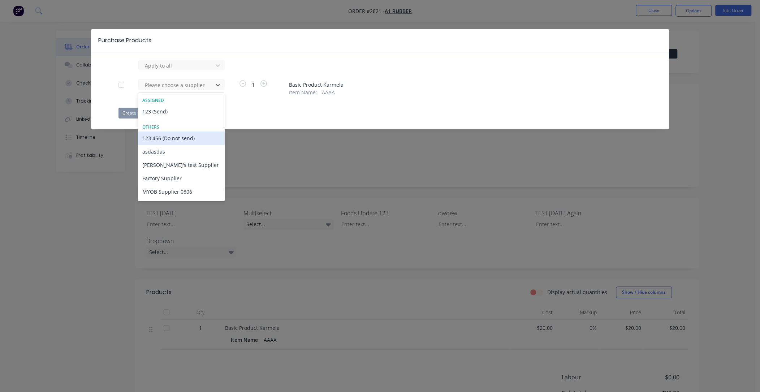
click at [165, 138] on div "123 456 (Do not send)" at bounding box center [181, 137] width 87 height 13
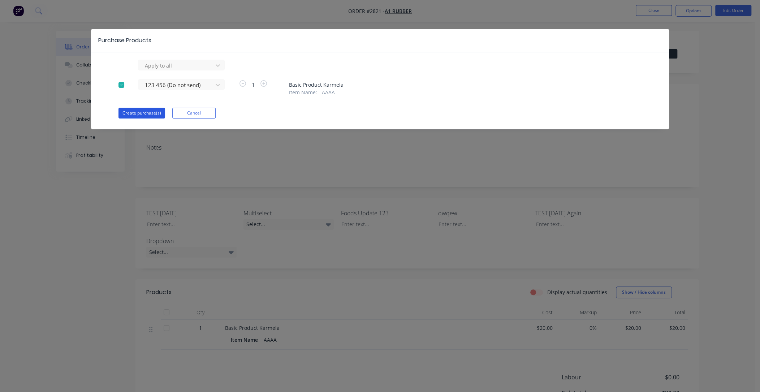
click at [149, 114] on button "Create purchase(s)" at bounding box center [141, 113] width 47 height 11
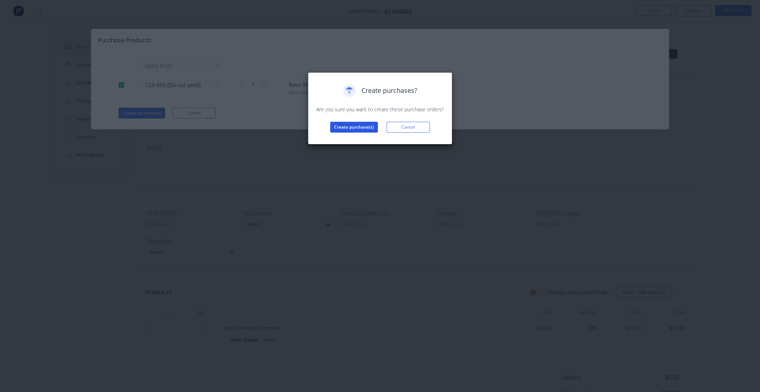
click at [348, 126] on button "Create purchase(s)" at bounding box center [354, 127] width 48 height 11
click at [349, 134] on button "View purchase(s)" at bounding box center [353, 138] width 43 height 11
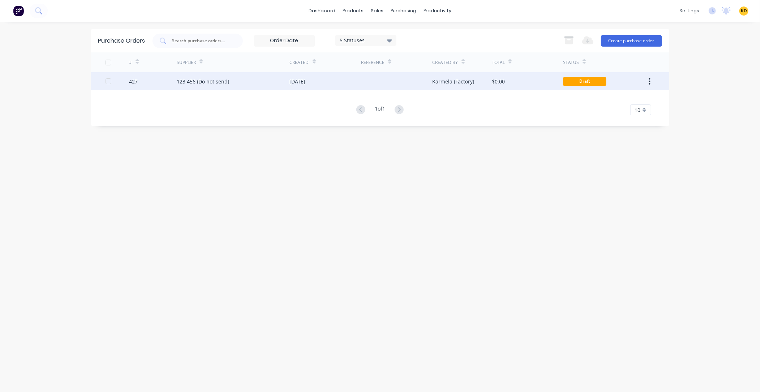
click at [519, 87] on div "$0.00" at bounding box center [527, 81] width 71 height 18
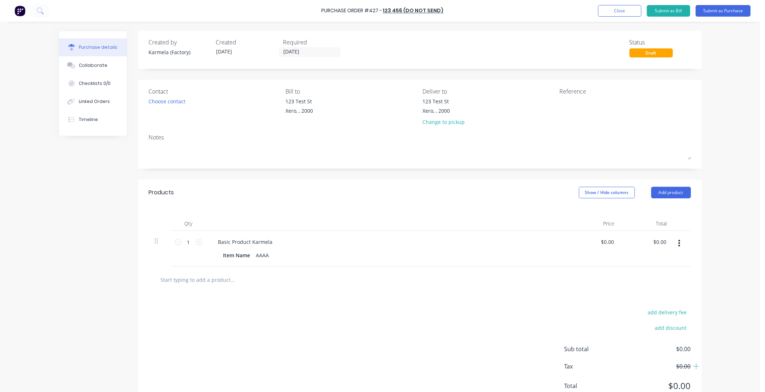
drag, startPoint x: 589, startPoint y: 240, endPoint x: 594, endPoint y: 240, distance: 5.1
click at [589, 240] on div "$0.00 $0.00" at bounding box center [594, 249] width 52 height 36
click at [603, 240] on input "0.0000" at bounding box center [607, 242] width 17 height 10
type input "$12.00"
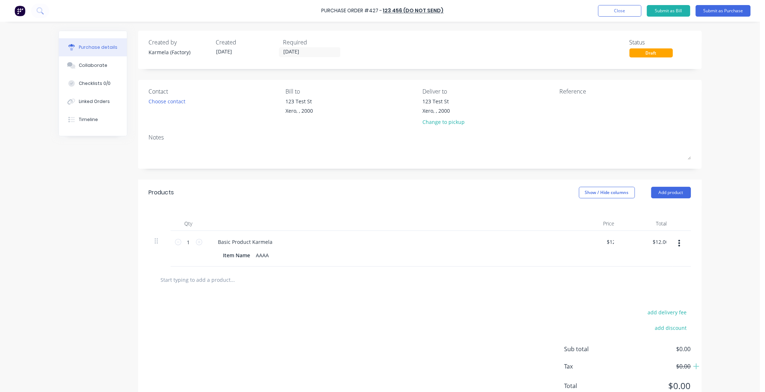
click at [550, 293] on div at bounding box center [420, 280] width 542 height 26
click at [707, 14] on button "Submit as Purchase" at bounding box center [722, 11] width 55 height 12
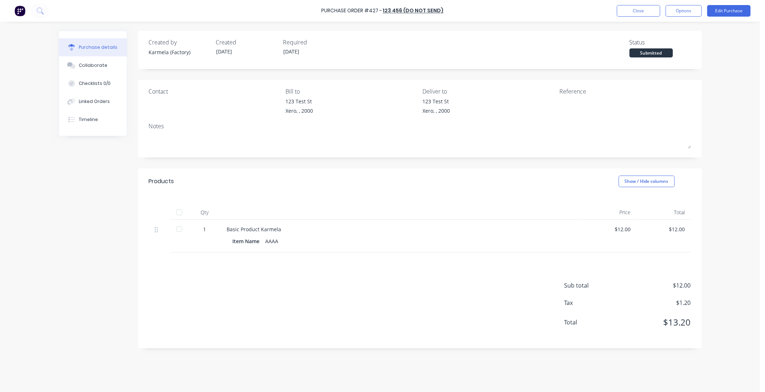
click at [177, 212] on div at bounding box center [179, 212] width 14 height 14
click at [100, 100] on div "Linked Orders" at bounding box center [94, 101] width 31 height 7
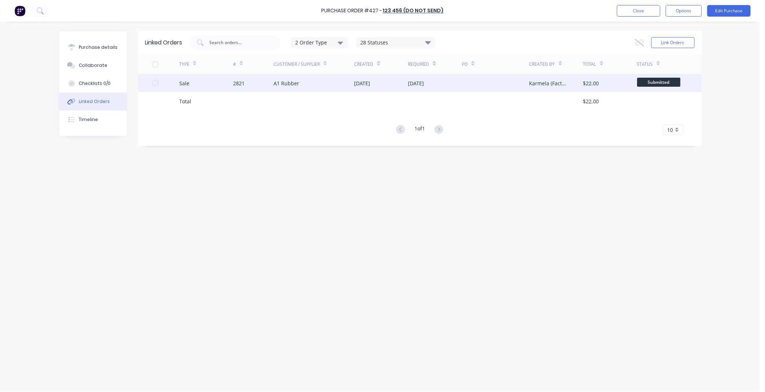
click at [499, 79] on div at bounding box center [495, 83] width 67 height 18
